Goal: Information Seeking & Learning: Compare options

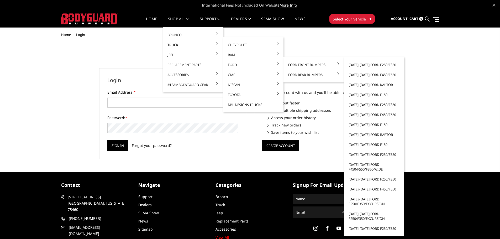
click at [367, 103] on link "[DATE]-[DATE] Ford F250/F350" at bounding box center [374, 105] width 56 height 10
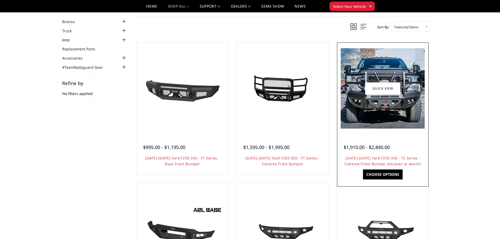
scroll to position [53, 0]
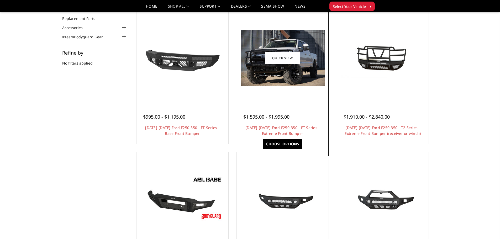
click at [303, 77] on img at bounding box center [283, 58] width 84 height 56
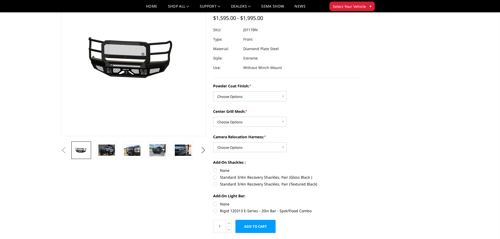
scroll to position [53, 0]
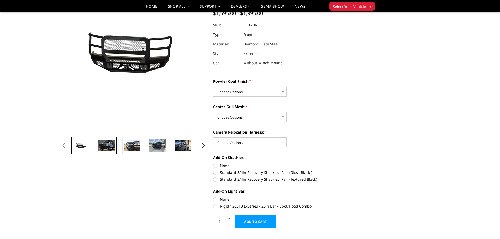
click at [104, 144] on img at bounding box center [106, 145] width 17 height 11
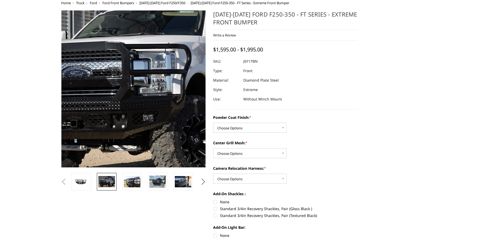
scroll to position [0, 0]
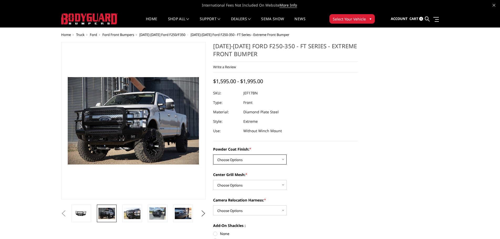
click at [237, 157] on select "Choose Options Bare Metal Gloss Black Powder Coat Textured Black Powder Coat" at bounding box center [250, 160] width 74 height 10
select select "3221"
click at [213, 155] on select "Choose Options Bare Metal Gloss Black Powder Coat Textured Black Powder Coat" at bounding box center [250, 160] width 74 height 10
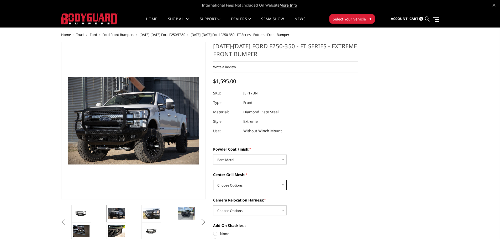
click at [241, 188] on select "Choose Options WITH Expanded Metal in Center Grill WITHOUT Expanded Metal in Ce…" at bounding box center [250, 185] width 74 height 10
select select "3224"
click at [213, 180] on select "Choose Options WITH Expanded Metal in Center Grill WITHOUT Expanded Metal in Ce…" at bounding box center [250, 185] width 74 height 10
click at [252, 213] on select "Choose Options WITH Camera Relocation Harness WITHOUT Camera Relocation Harness" at bounding box center [250, 211] width 74 height 10
select select "3227"
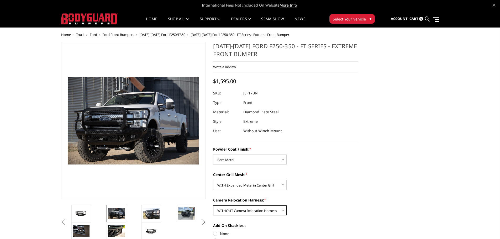
click at [213, 206] on select "Choose Options WITH Camera Relocation Harness WITHOUT Camera Relocation Harness" at bounding box center [250, 211] width 74 height 10
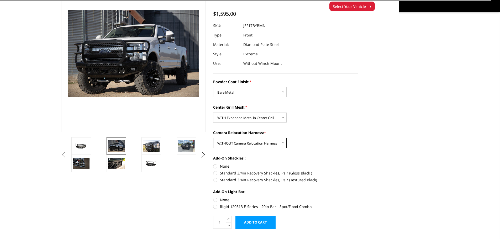
scroll to position [53, 0]
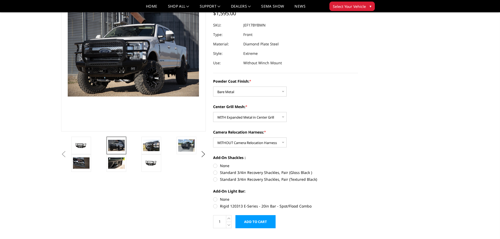
click at [223, 165] on label "None" at bounding box center [285, 166] width 145 height 6
click at [214, 163] on input "None" at bounding box center [213, 163] width 0 height 0
radio input "true"
click at [224, 199] on label "None" at bounding box center [285, 200] width 145 height 6
click at [214, 197] on input "None" at bounding box center [213, 197] width 0 height 0
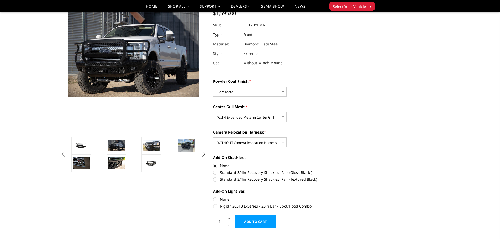
radio input "true"
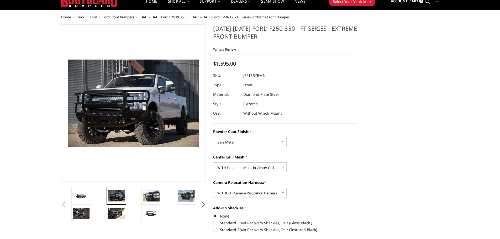
scroll to position [0, 0]
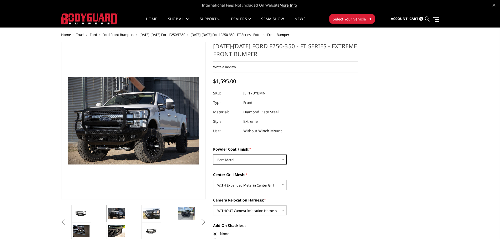
click at [242, 161] on select "Choose Options Bare Metal Gloss Black Powder Coat Textured Black Powder Coat" at bounding box center [250, 160] width 74 height 10
click at [213, 155] on select "Choose Options Bare Metal Gloss Black Powder Coat Textured Black Powder Coat" at bounding box center [250, 160] width 74 height 10
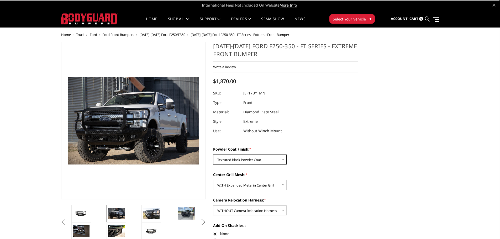
click at [239, 162] on select "Choose Options Bare Metal Gloss Black Powder Coat Textured Black Powder Coat" at bounding box center [250, 160] width 74 height 10
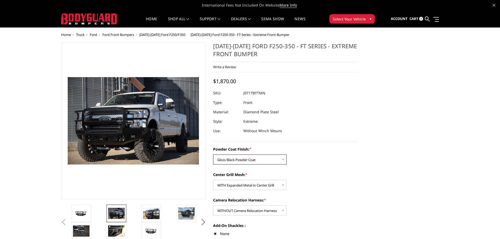
click at [213, 155] on select "Choose Options Bare Metal Gloss Black Powder Coat Textured Black Powder Coat" at bounding box center [250, 160] width 74 height 10
click at [236, 159] on select "Choose Options Bare Metal Gloss Black Powder Coat Textured Black Powder Coat" at bounding box center [250, 160] width 74 height 10
select select "3221"
click at [213, 155] on select "Choose Options Bare Metal Gloss Black Powder Coat Textured Black Powder Coat" at bounding box center [250, 160] width 74 height 10
click at [96, 33] on span "Ford" at bounding box center [93, 34] width 7 height 5
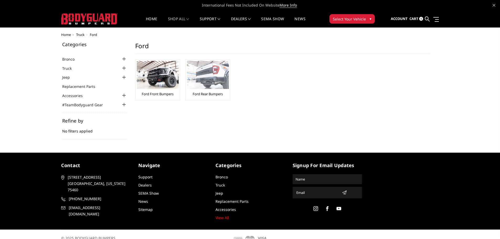
click at [200, 78] on img at bounding box center [208, 75] width 42 height 28
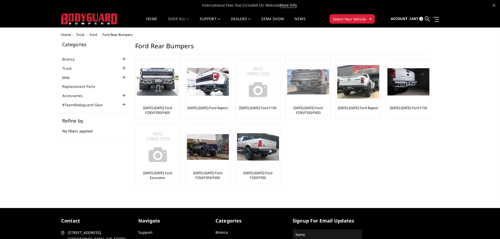
click at [306, 84] on img at bounding box center [308, 81] width 42 height 25
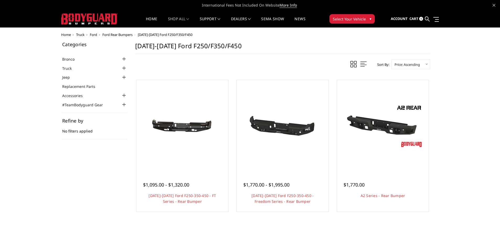
scroll to position [53, 0]
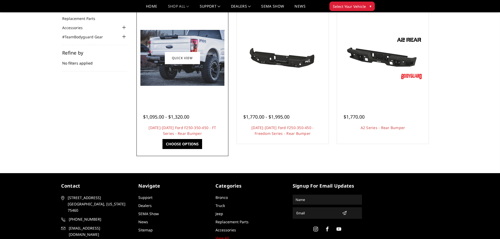
click at [206, 75] on img at bounding box center [182, 58] width 84 height 56
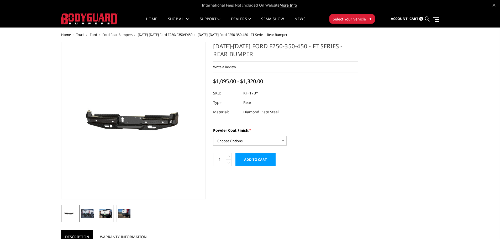
click at [89, 214] on img at bounding box center [87, 213] width 13 height 8
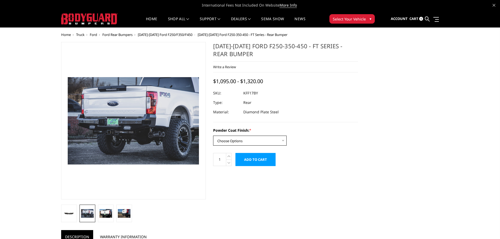
click at [245, 140] on select "Choose Options Bare Metal Gloss Black Powder Coat Textured Black Powder Coat" at bounding box center [250, 141] width 74 height 10
select select "3408"
click at [213, 136] on select "Choose Options Bare Metal Gloss Black Powder Coat Textured Black Powder Coat" at bounding box center [250, 141] width 74 height 10
click at [113, 33] on span "Ford Rear Bumpers" at bounding box center [117, 34] width 30 height 5
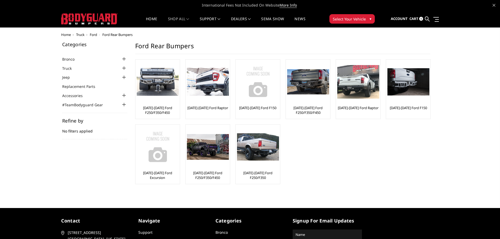
click at [95, 35] on span "Ford" at bounding box center [93, 34] width 7 height 5
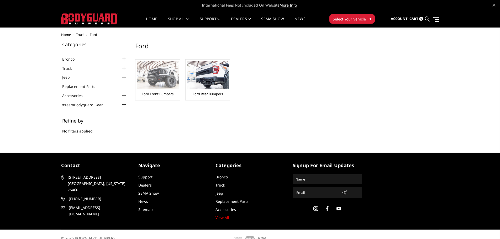
click at [156, 80] on img at bounding box center [158, 75] width 42 height 28
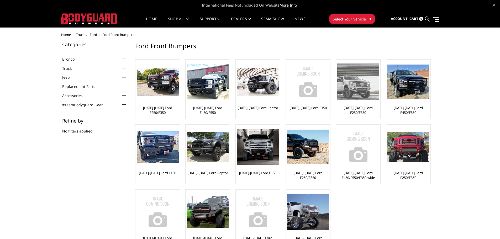
click at [351, 94] on img at bounding box center [358, 82] width 42 height 37
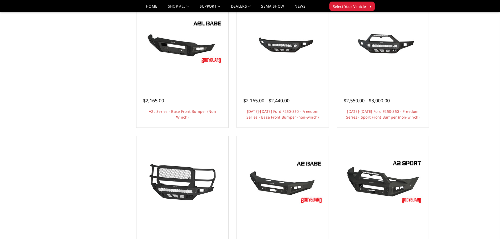
scroll to position [105, 0]
